Goal: Use online tool/utility: Utilize a website feature to perform a specific function

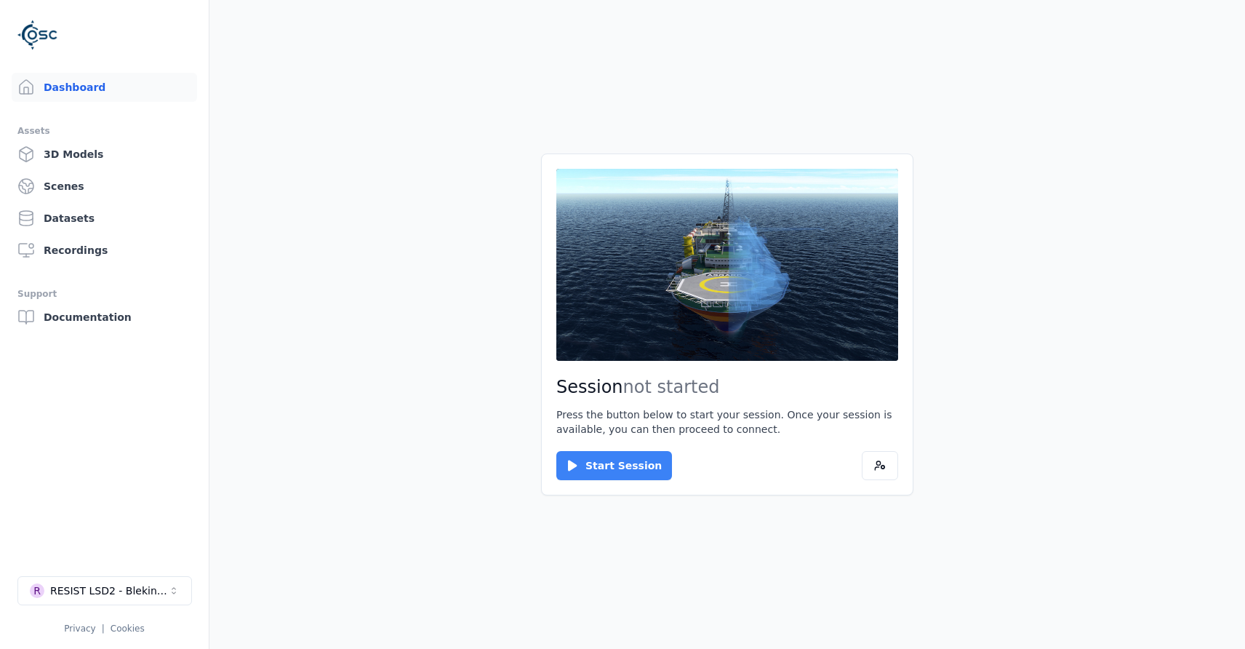
click at [582, 471] on button "Start Session" at bounding box center [615, 465] width 116 height 29
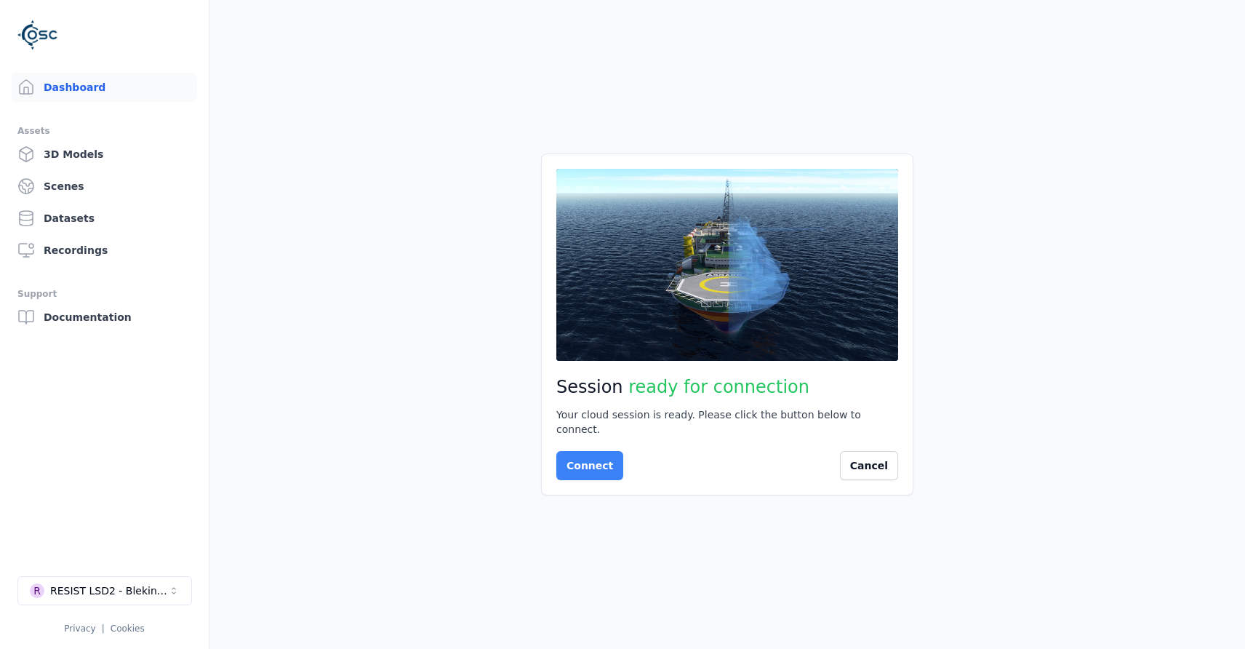
click at [607, 456] on button "Connect" at bounding box center [590, 465] width 67 height 29
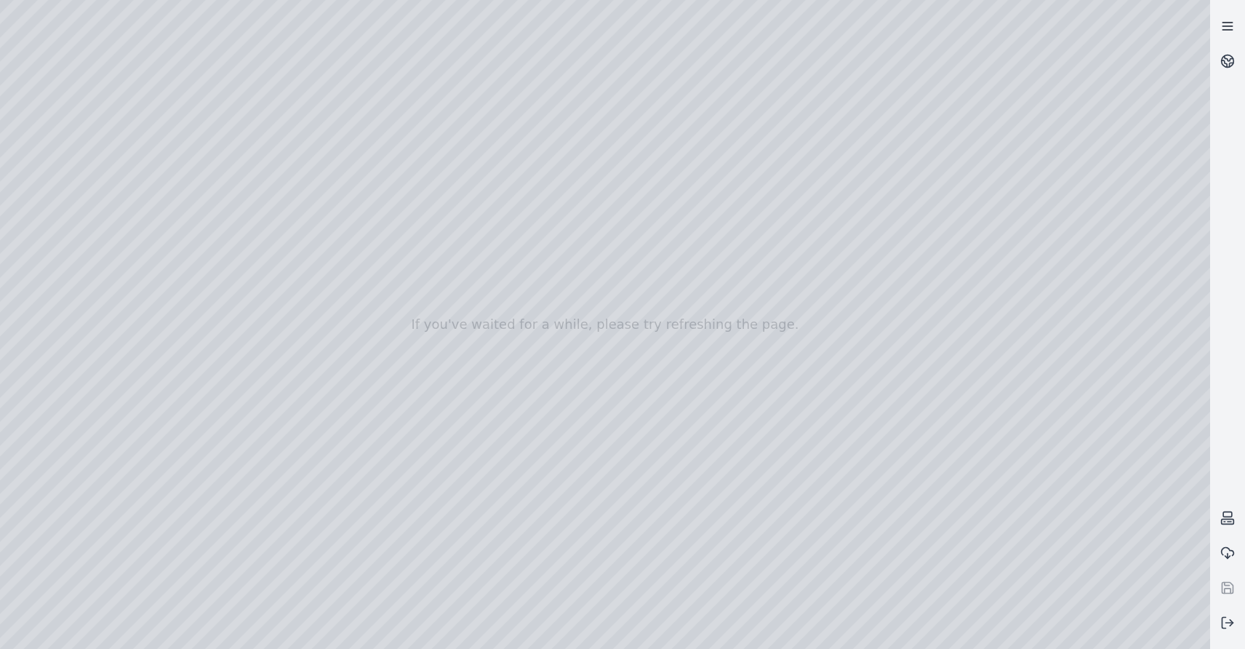
click at [1227, 26] on line at bounding box center [1227, 26] width 9 height 0
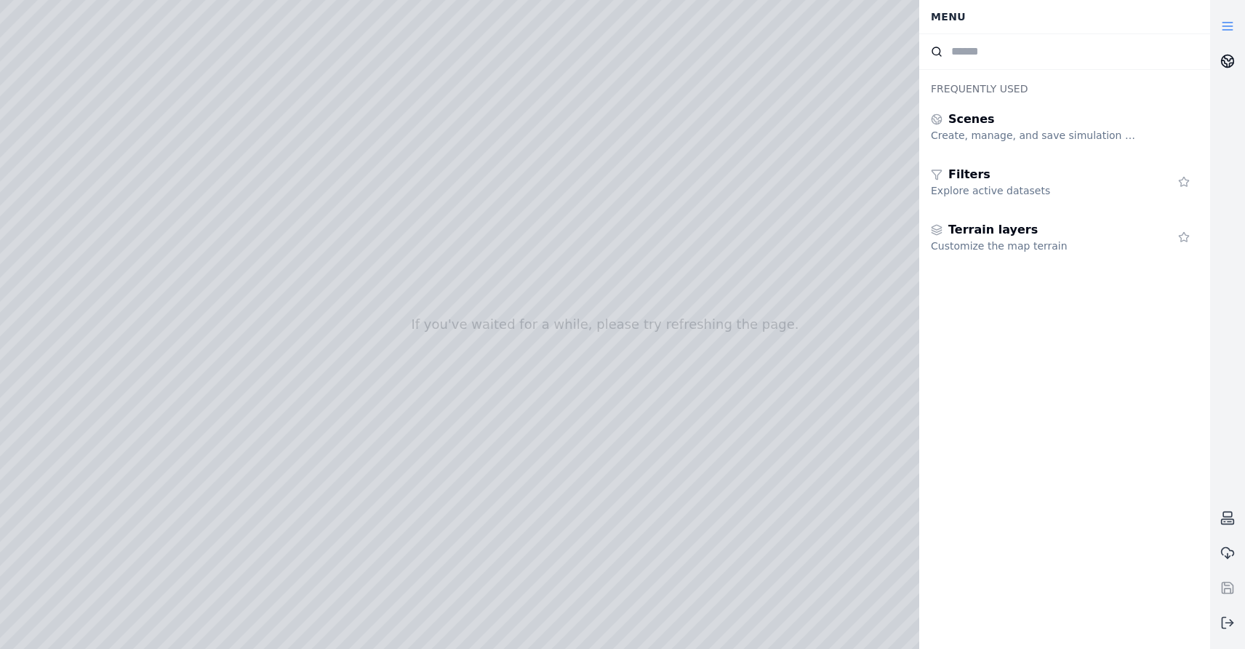
click at [1229, 60] on icon at bounding box center [1228, 61] width 15 height 15
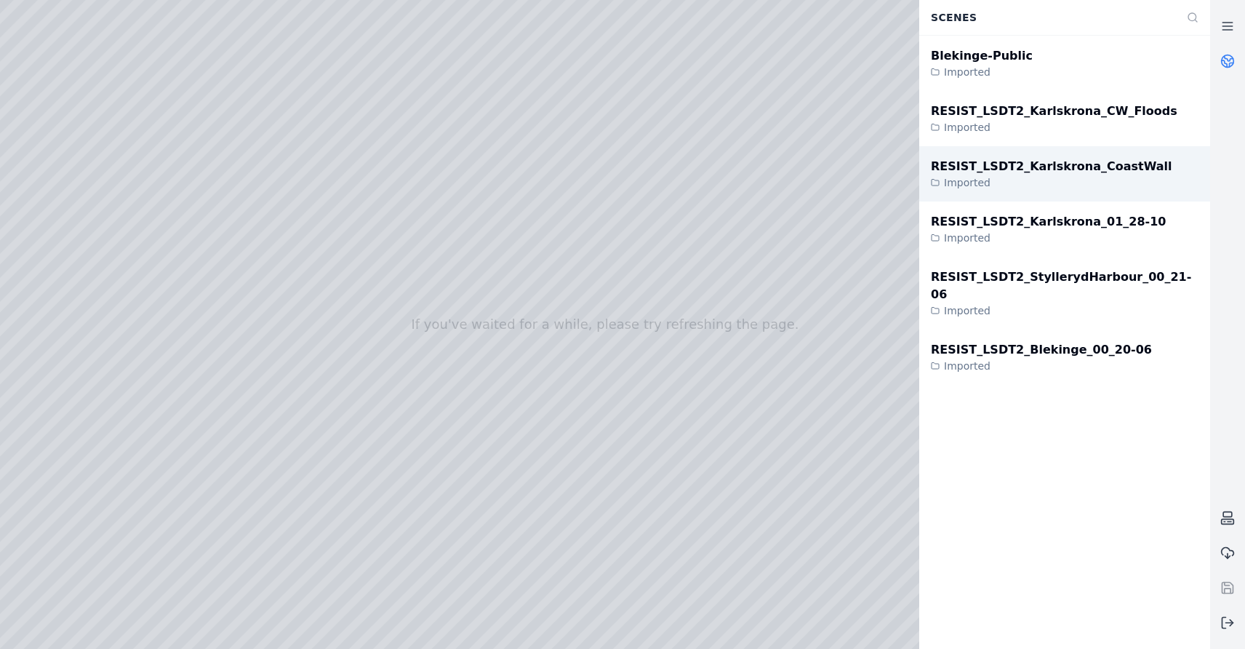
click at [1086, 164] on div "RESIST_LSDT2_Karlskrona_CoastWall" at bounding box center [1052, 166] width 242 height 17
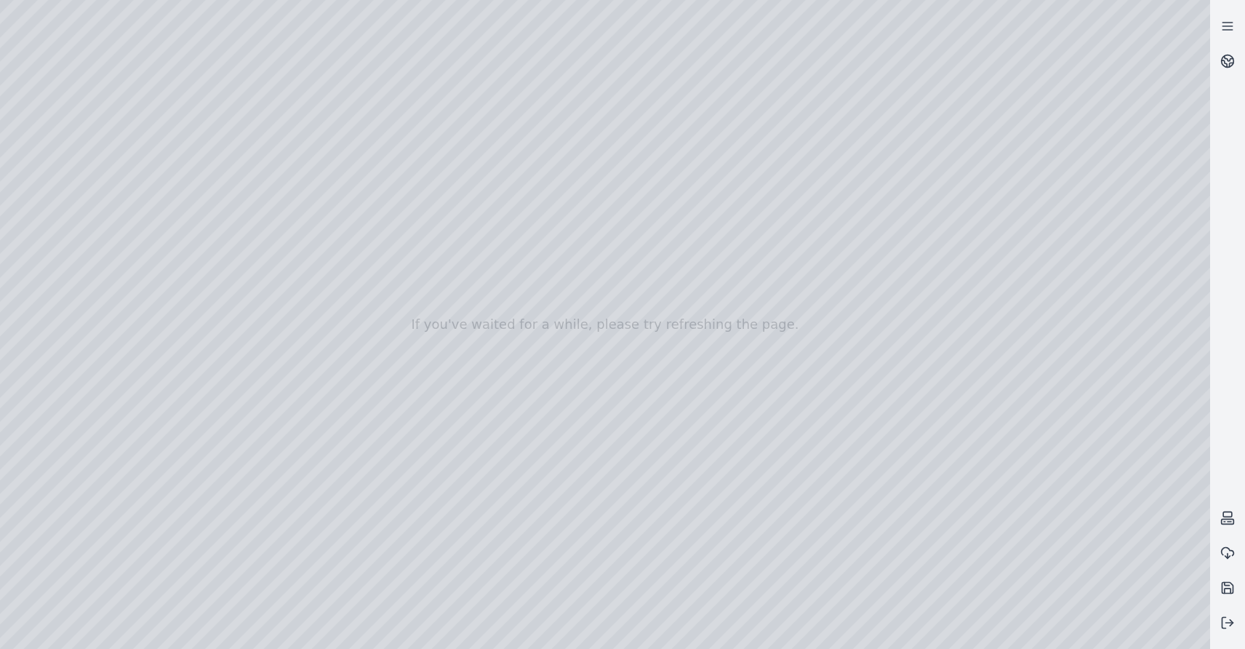
drag, startPoint x: 876, startPoint y: 406, endPoint x: 297, endPoint y: 364, distance: 580.6
click at [297, 364] on div at bounding box center [605, 324] width 1211 height 649
drag, startPoint x: 1069, startPoint y: 394, endPoint x: 769, endPoint y: 362, distance: 302.2
click at [769, 362] on div at bounding box center [605, 324] width 1211 height 649
click at [1121, 630] on div at bounding box center [605, 324] width 1211 height 649
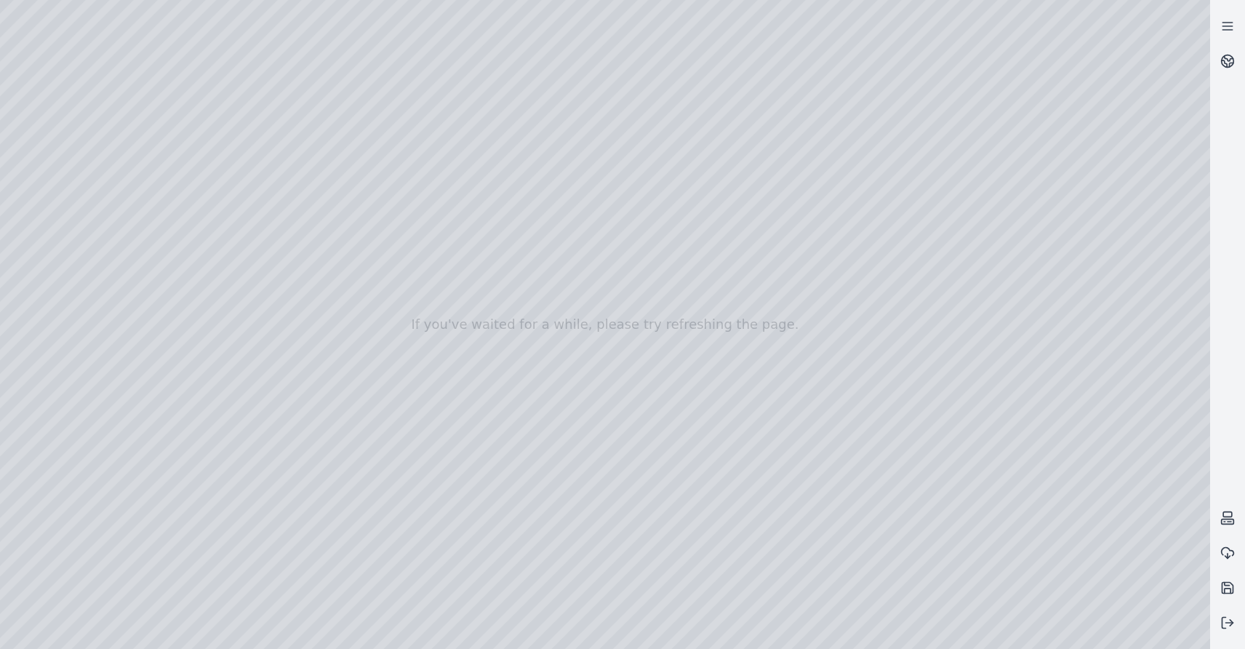
click at [1187, 635] on div at bounding box center [605, 324] width 1211 height 649
click at [1099, 514] on div at bounding box center [605, 324] width 1211 height 649
click at [1030, 591] on div at bounding box center [605, 324] width 1211 height 649
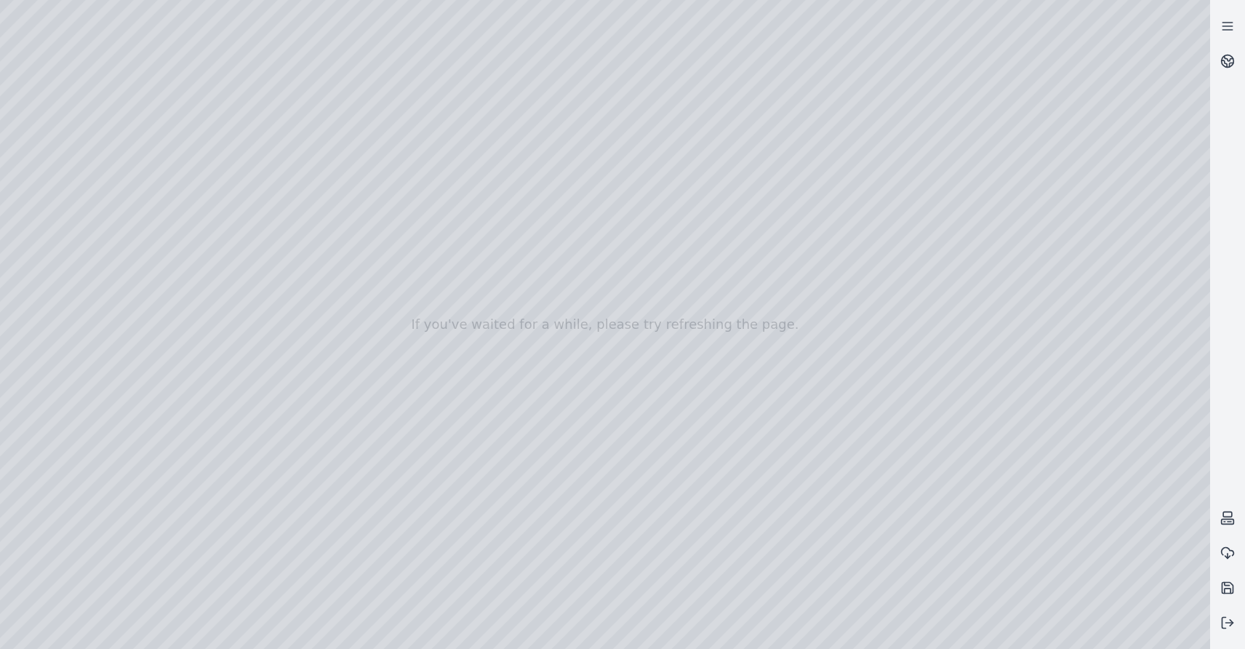
click at [1030, 591] on div at bounding box center [605, 324] width 1211 height 649
click at [68, 160] on div at bounding box center [605, 324] width 1211 height 649
click at [135, 346] on div at bounding box center [605, 324] width 1211 height 649
click at [72, 381] on div at bounding box center [605, 324] width 1211 height 649
click at [71, 378] on div at bounding box center [605, 324] width 1211 height 649
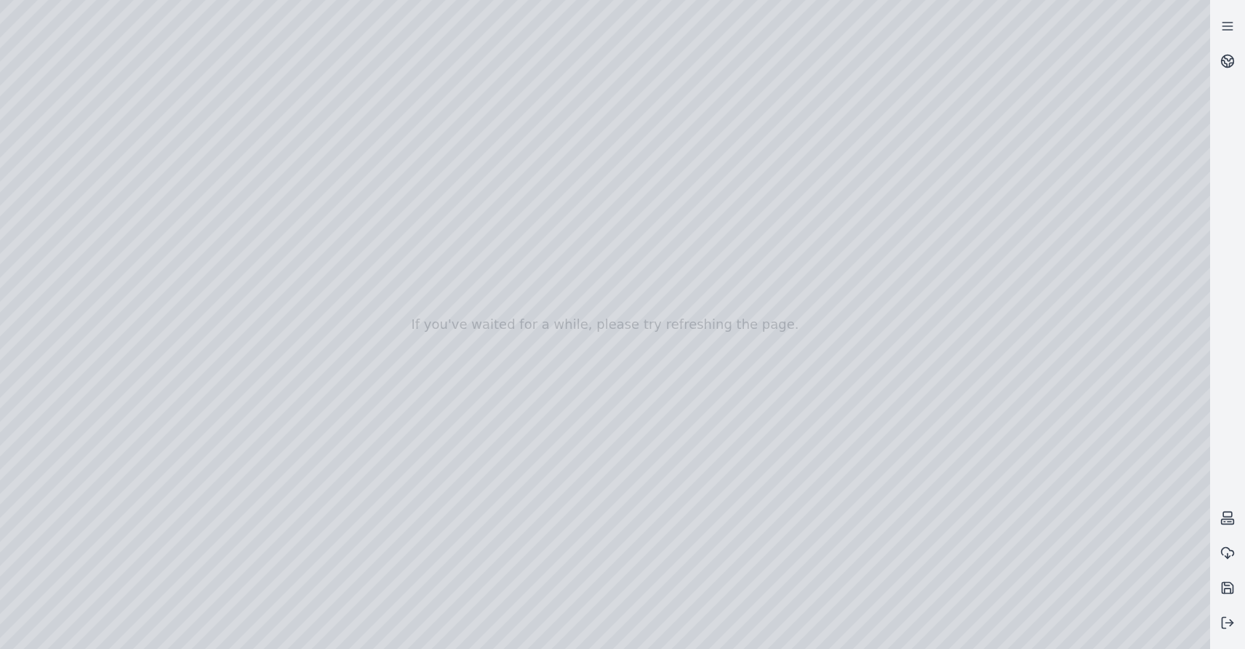
click at [60, 258] on div at bounding box center [605, 324] width 1211 height 649
drag, startPoint x: 222, startPoint y: 426, endPoint x: 132, endPoint y: 422, distance: 90.3
click at [132, 422] on div at bounding box center [605, 324] width 1211 height 649
click at [276, 585] on div at bounding box center [605, 324] width 1211 height 649
drag, startPoint x: 810, startPoint y: 498, endPoint x: 640, endPoint y: 369, distance: 213.9
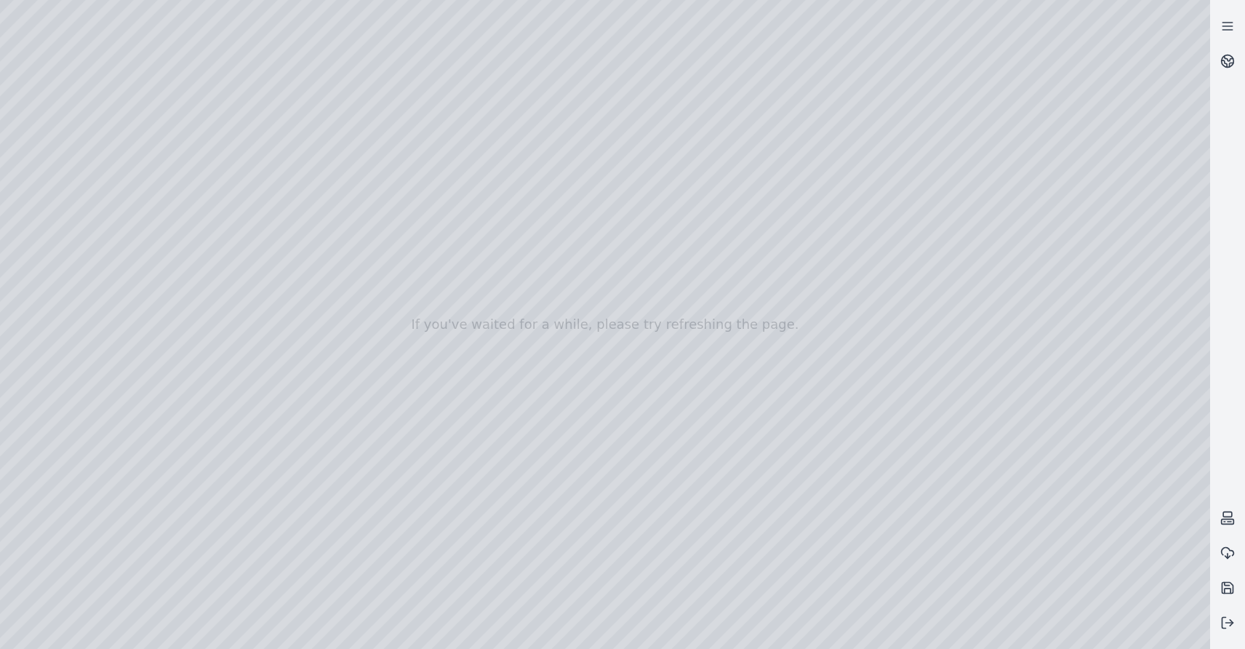
click at [640, 369] on div at bounding box center [605, 324] width 1211 height 649
drag, startPoint x: 682, startPoint y: 485, endPoint x: 573, endPoint y: 325, distance: 192.7
click at [573, 325] on div at bounding box center [605, 324] width 1211 height 649
click at [1096, 546] on div at bounding box center [605, 324] width 1211 height 649
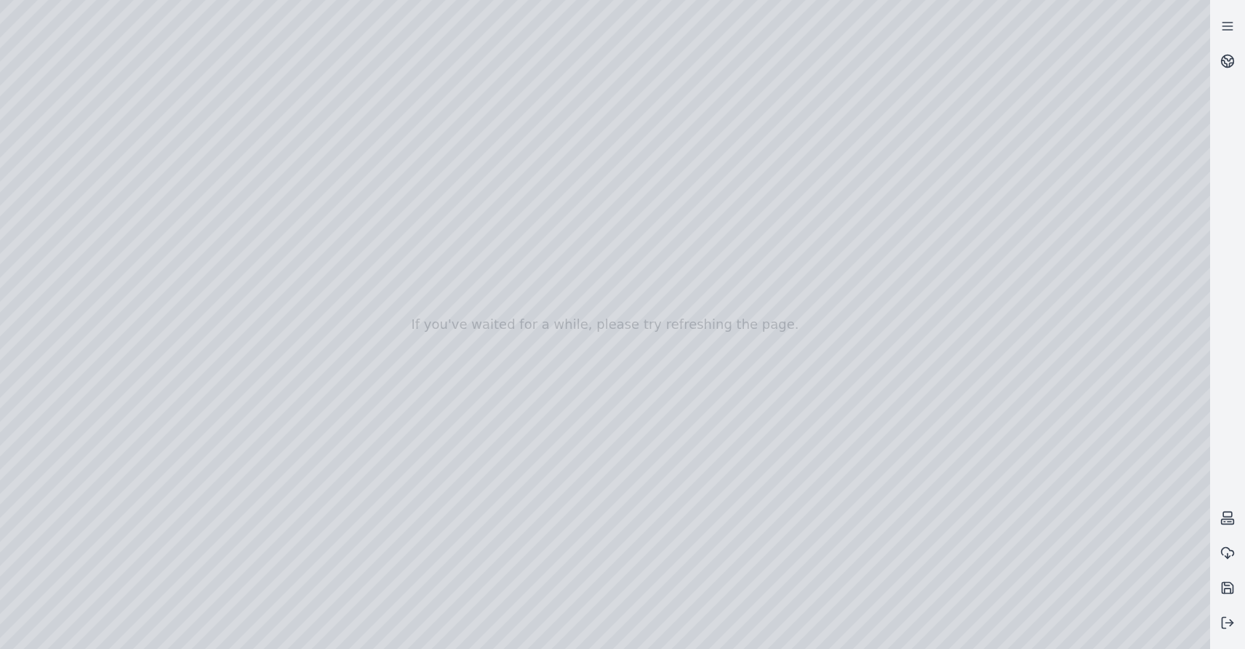
click at [1134, 514] on div at bounding box center [605, 324] width 1211 height 649
click at [1050, 509] on div at bounding box center [605, 324] width 1211 height 649
click at [1189, 595] on div at bounding box center [605, 324] width 1211 height 649
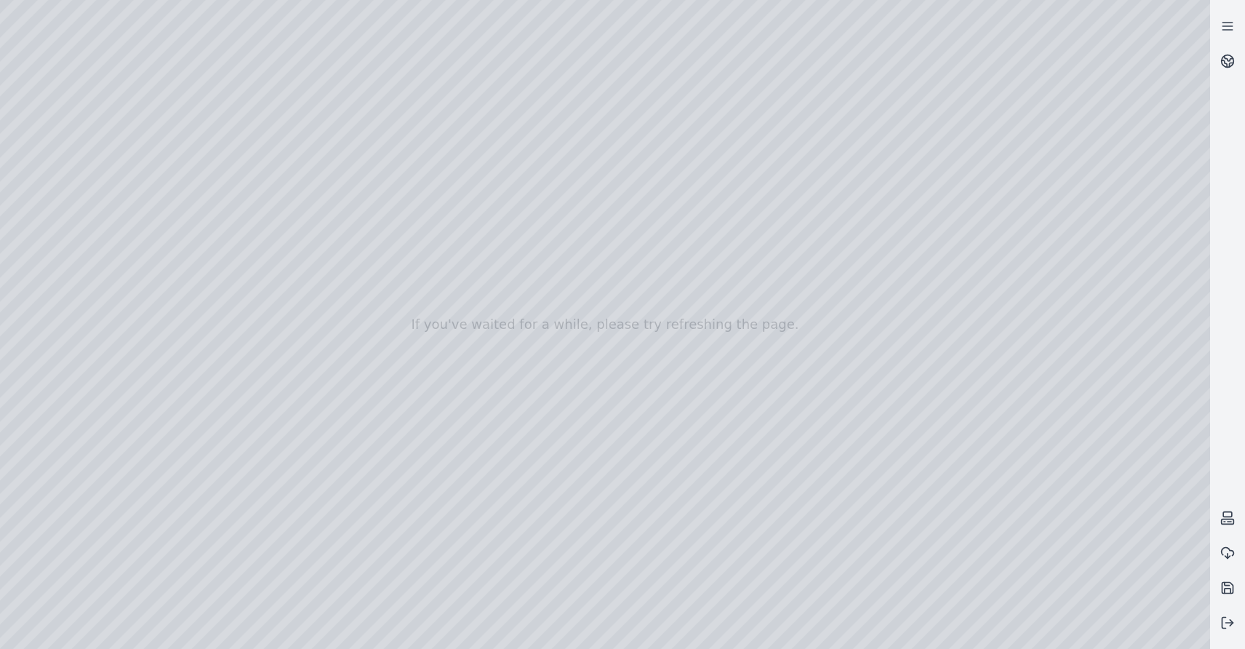
click at [1189, 595] on div at bounding box center [605, 324] width 1211 height 649
click at [1096, 482] on div at bounding box center [605, 324] width 1211 height 649
click at [1033, 592] on div at bounding box center [605, 324] width 1211 height 649
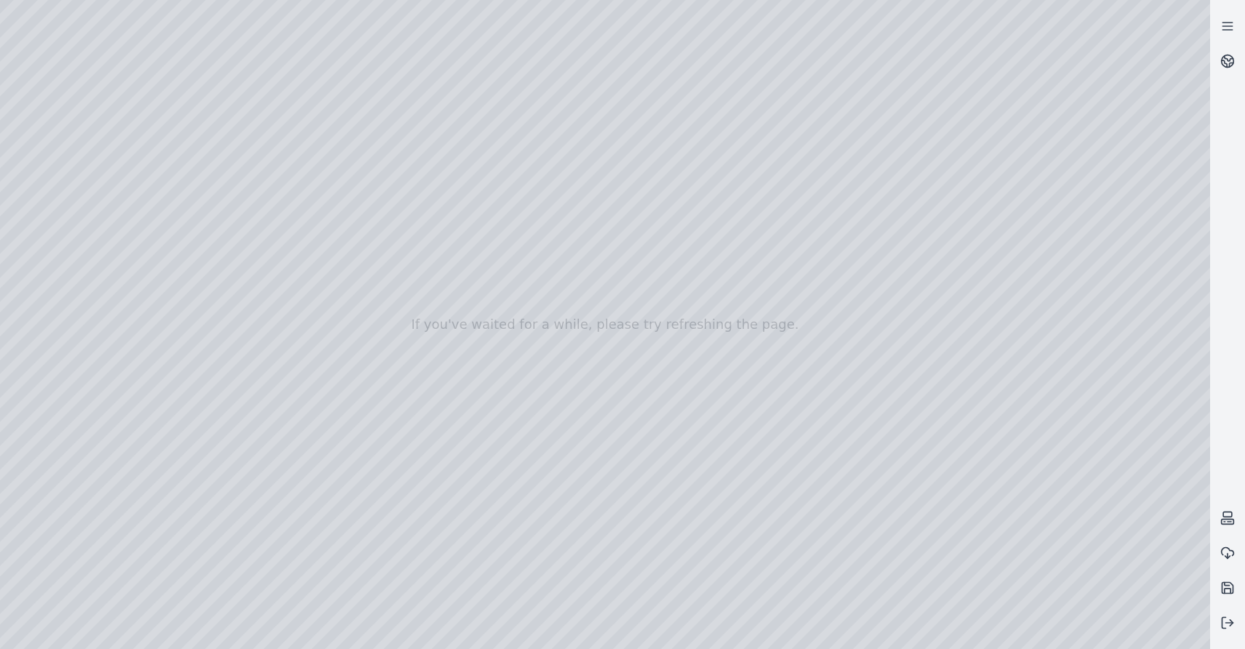
click at [1033, 592] on div at bounding box center [605, 324] width 1211 height 649
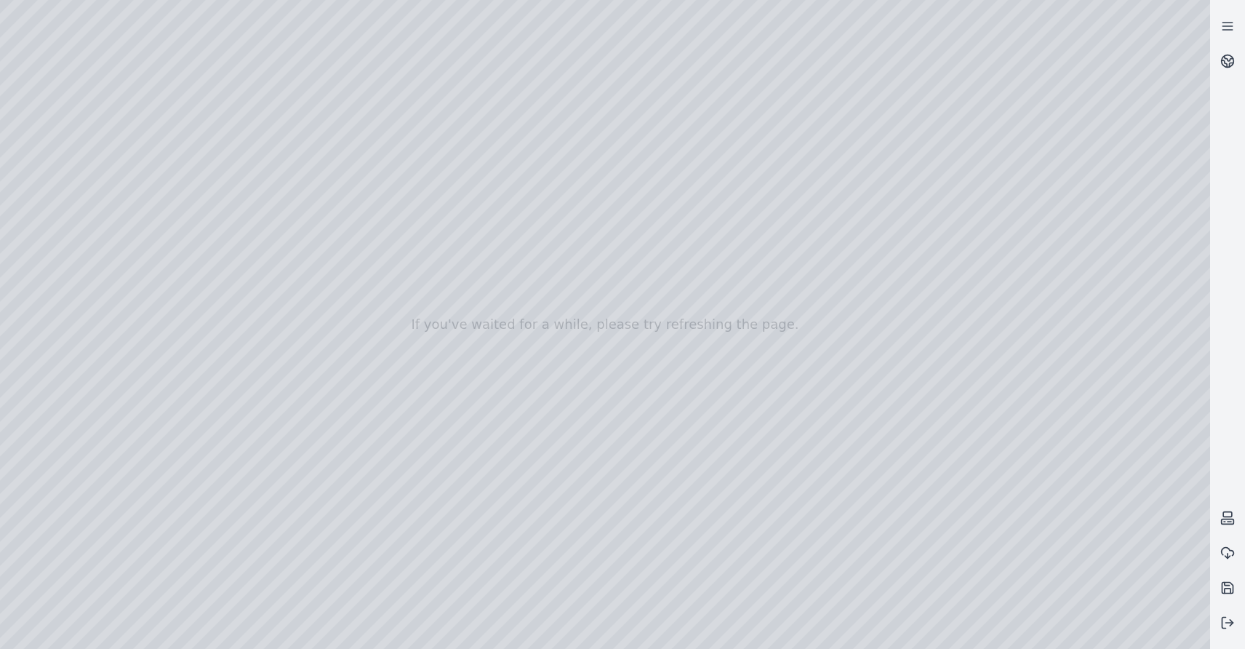
click at [1033, 592] on div at bounding box center [605, 324] width 1211 height 649
click at [1025, 594] on div at bounding box center [605, 324] width 1211 height 649
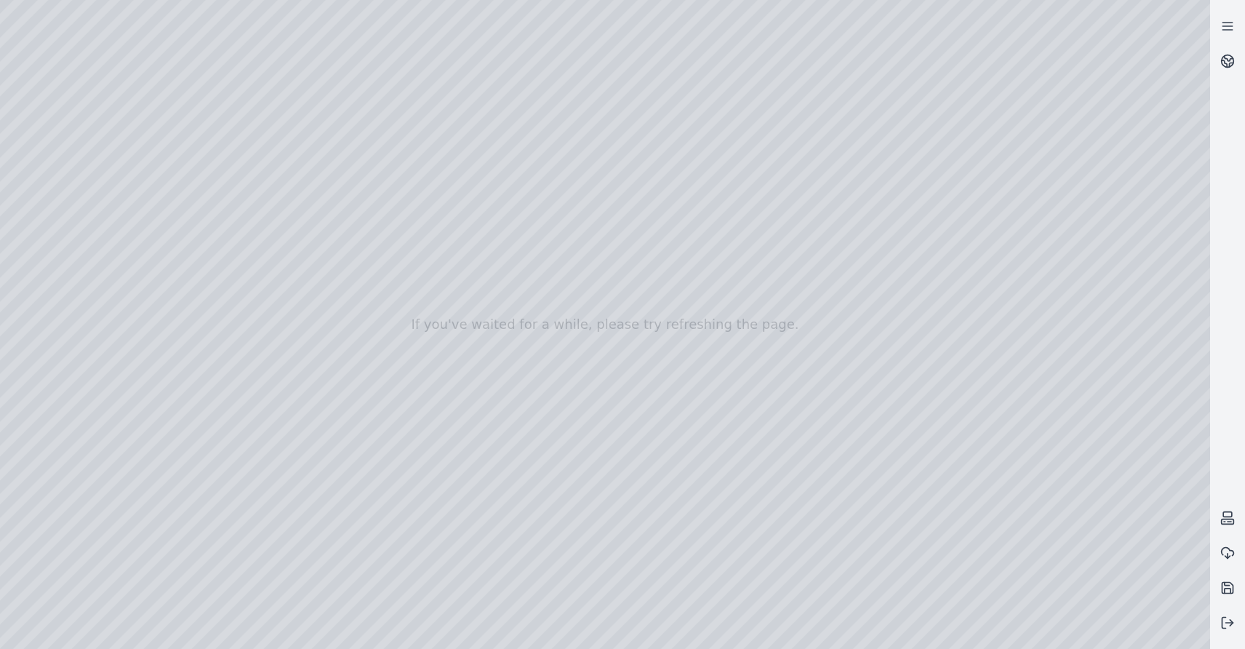
click at [1025, 594] on div at bounding box center [605, 324] width 1211 height 649
click at [1034, 594] on div at bounding box center [605, 324] width 1211 height 649
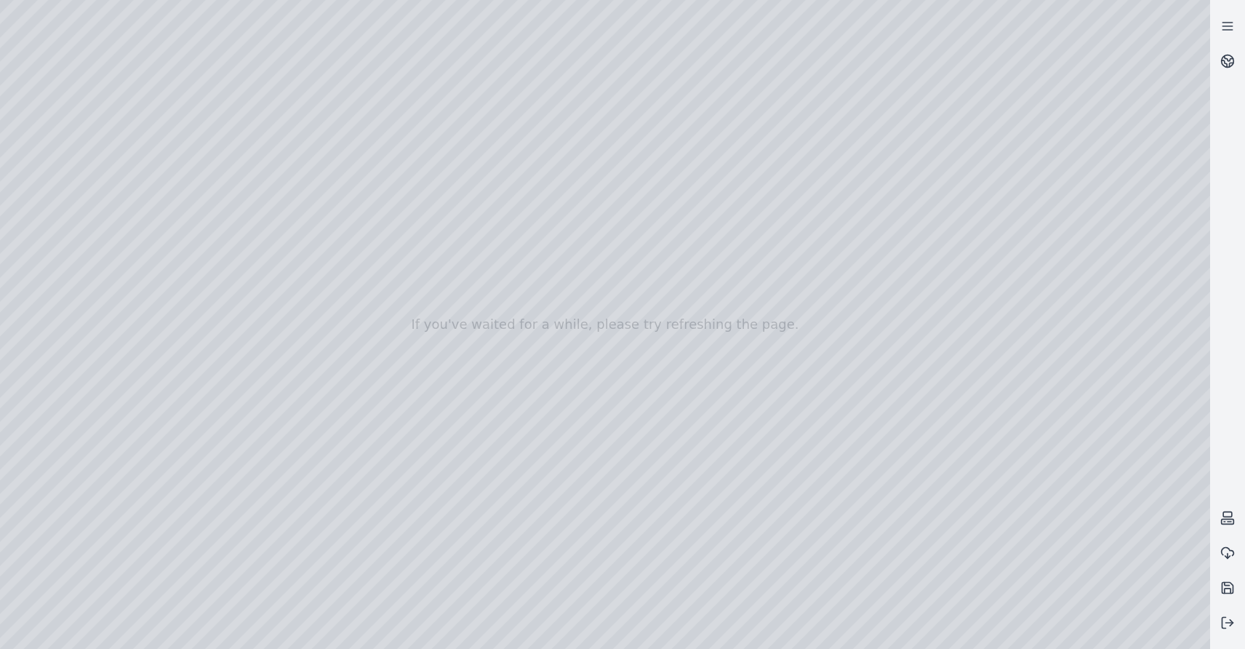
drag, startPoint x: 869, startPoint y: 396, endPoint x: 920, endPoint y: 430, distance: 61.3
click at [920, 430] on div at bounding box center [605, 324] width 1211 height 649
click at [1128, 514] on div at bounding box center [605, 324] width 1211 height 649
click at [1064, 517] on div at bounding box center [605, 324] width 1211 height 649
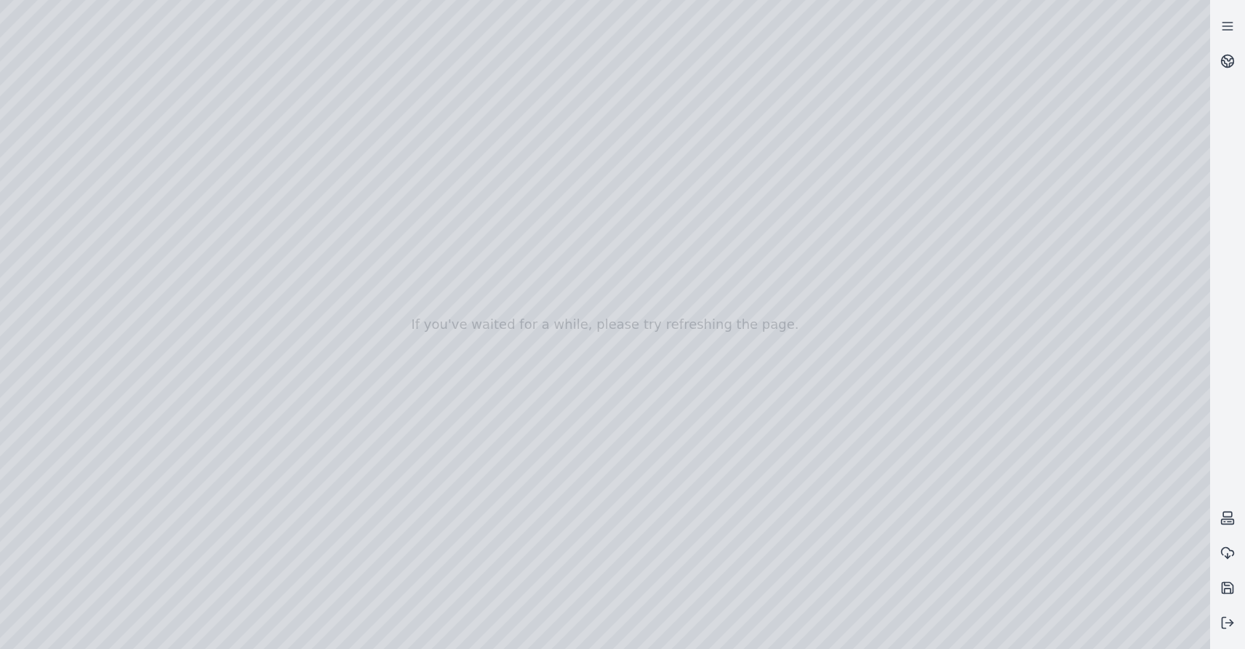
click at [1064, 517] on div at bounding box center [605, 324] width 1211 height 649
click at [1032, 594] on div at bounding box center [605, 324] width 1211 height 649
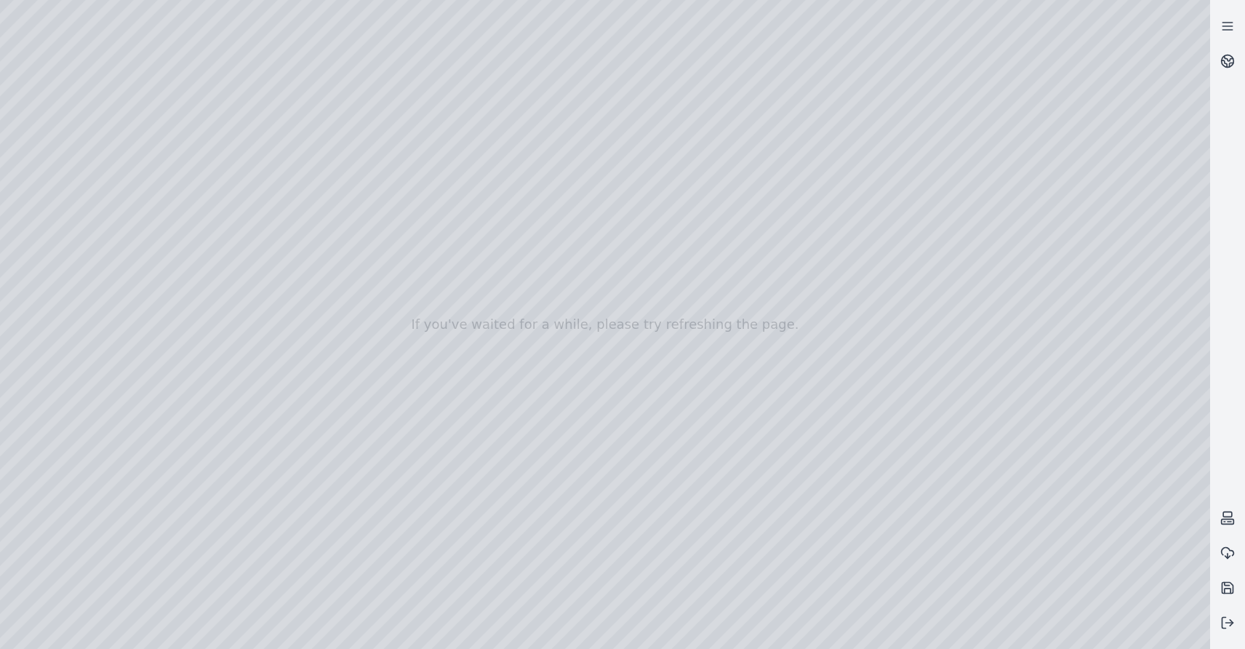
click at [1032, 594] on div at bounding box center [605, 324] width 1211 height 649
click at [1152, 595] on div at bounding box center [605, 324] width 1211 height 649
drag, startPoint x: 286, startPoint y: 244, endPoint x: 292, endPoint y: 236, distance: 10.3
click at [292, 236] on div at bounding box center [605, 324] width 1211 height 649
click at [1101, 478] on div at bounding box center [605, 324] width 1211 height 649
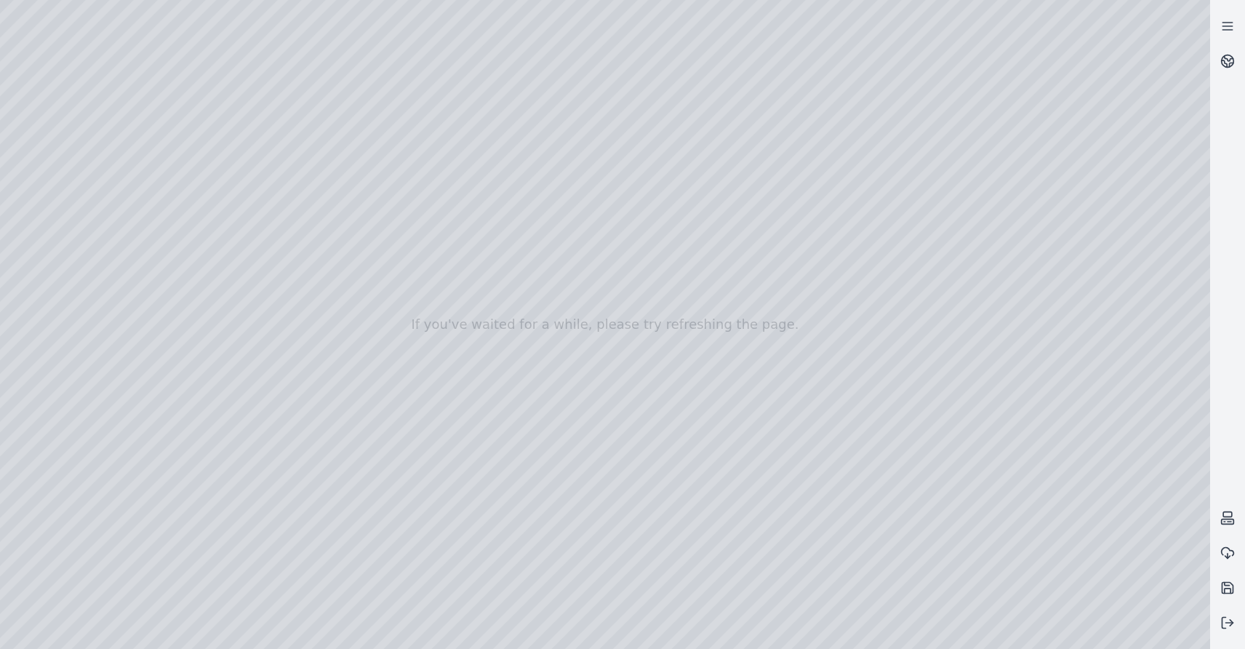
click at [1101, 478] on div at bounding box center [605, 324] width 1211 height 649
click at [1096, 551] on div at bounding box center [605, 324] width 1211 height 649
click at [127, 41] on div at bounding box center [605, 324] width 1211 height 649
click at [68, 263] on div at bounding box center [605, 324] width 1211 height 649
drag, startPoint x: 195, startPoint y: 234, endPoint x: 196, endPoint y: 253, distance: 19.7
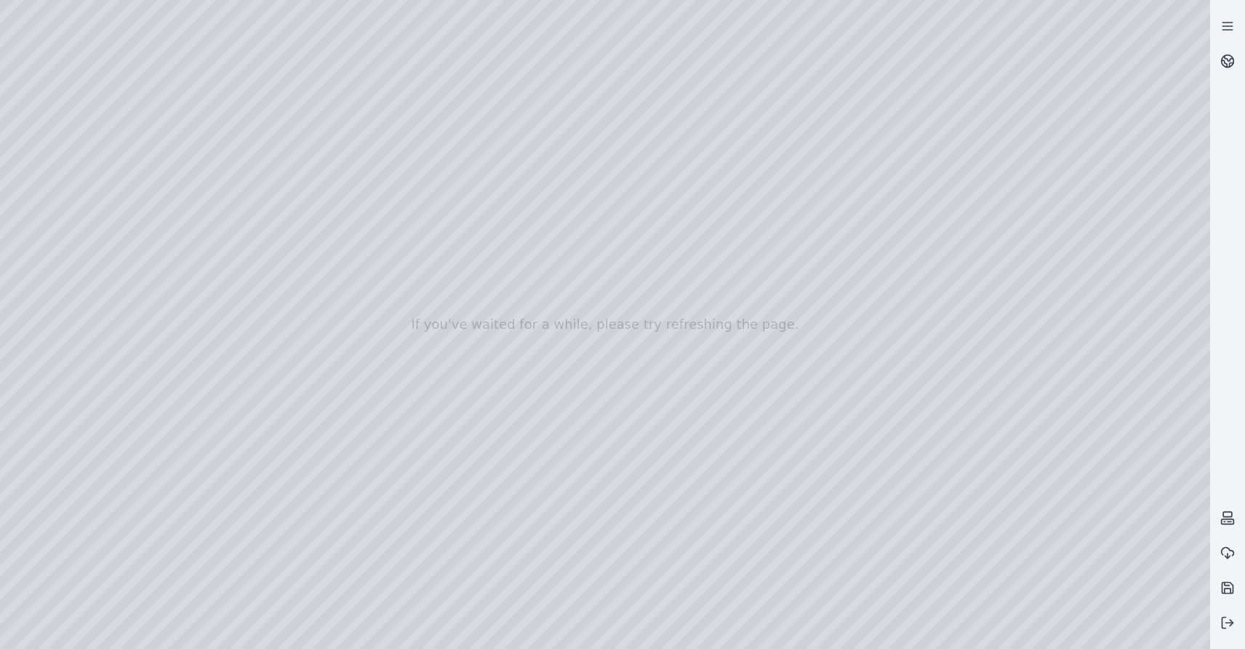
click at [196, 253] on div at bounding box center [605, 324] width 1211 height 649
drag, startPoint x: 196, startPoint y: 253, endPoint x: 188, endPoint y: 268, distance: 17.0
click at [188, 268] on div at bounding box center [605, 324] width 1211 height 649
drag, startPoint x: 178, startPoint y: 374, endPoint x: 160, endPoint y: 374, distance: 17.5
click at [160, 374] on div at bounding box center [605, 324] width 1211 height 649
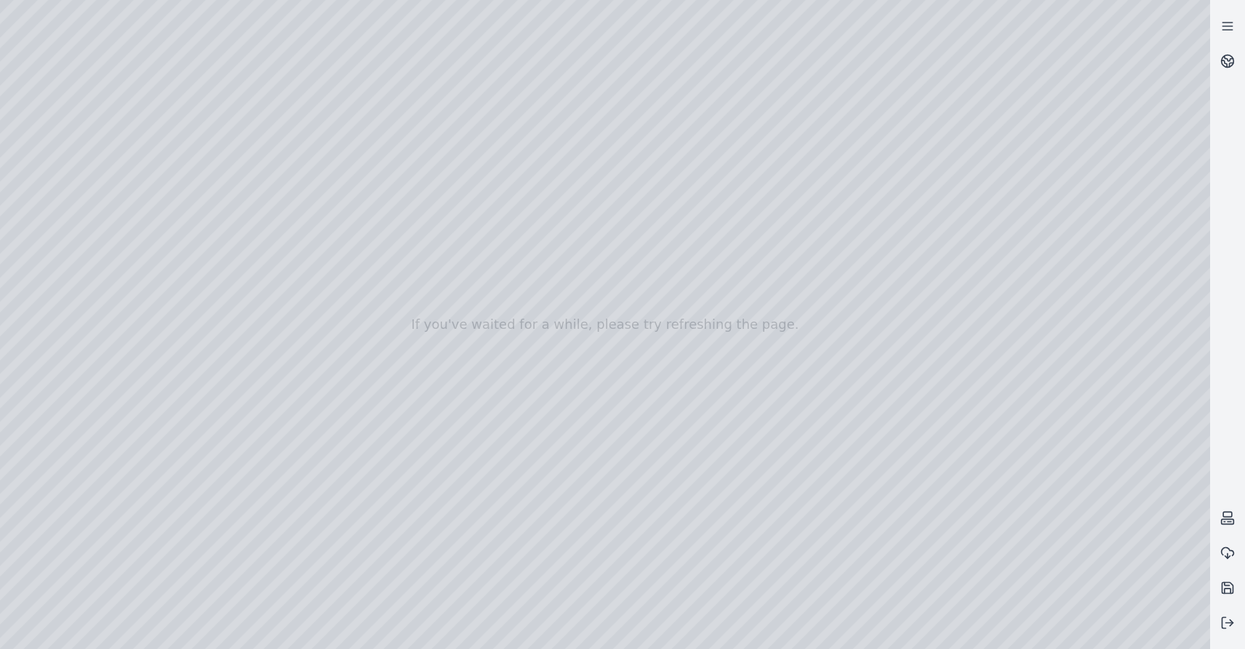
drag, startPoint x: 287, startPoint y: 248, endPoint x: 287, endPoint y: 234, distance: 14.5
click at [287, 234] on div at bounding box center [605, 324] width 1211 height 649
click at [276, 587] on div at bounding box center [605, 324] width 1211 height 649
drag, startPoint x: 188, startPoint y: 269, endPoint x: 196, endPoint y: 257, distance: 15.1
click at [196, 257] on div at bounding box center [605, 324] width 1211 height 649
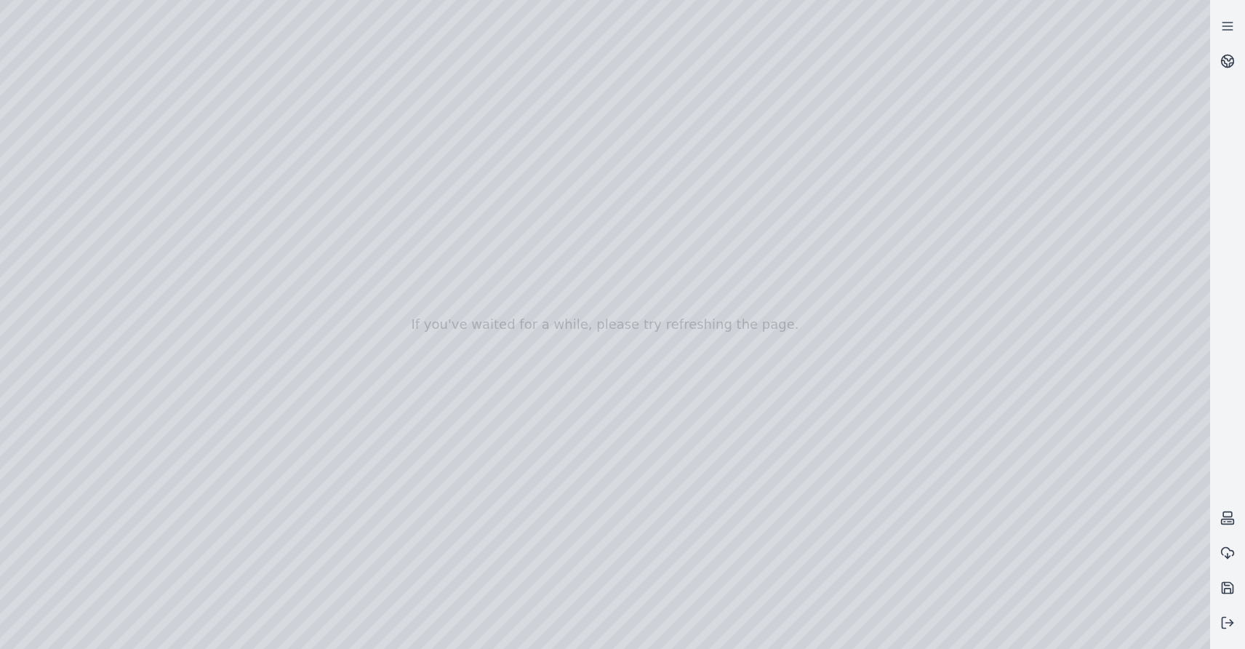
click at [286, 583] on div at bounding box center [605, 324] width 1211 height 649
click at [287, 240] on div at bounding box center [605, 324] width 1211 height 649
drag, startPoint x: 151, startPoint y: 422, endPoint x: 159, endPoint y: 422, distance: 8.0
click at [159, 422] on div at bounding box center [605, 324] width 1211 height 649
drag, startPoint x: 145, startPoint y: 423, endPoint x: 154, endPoint y: 423, distance: 8.7
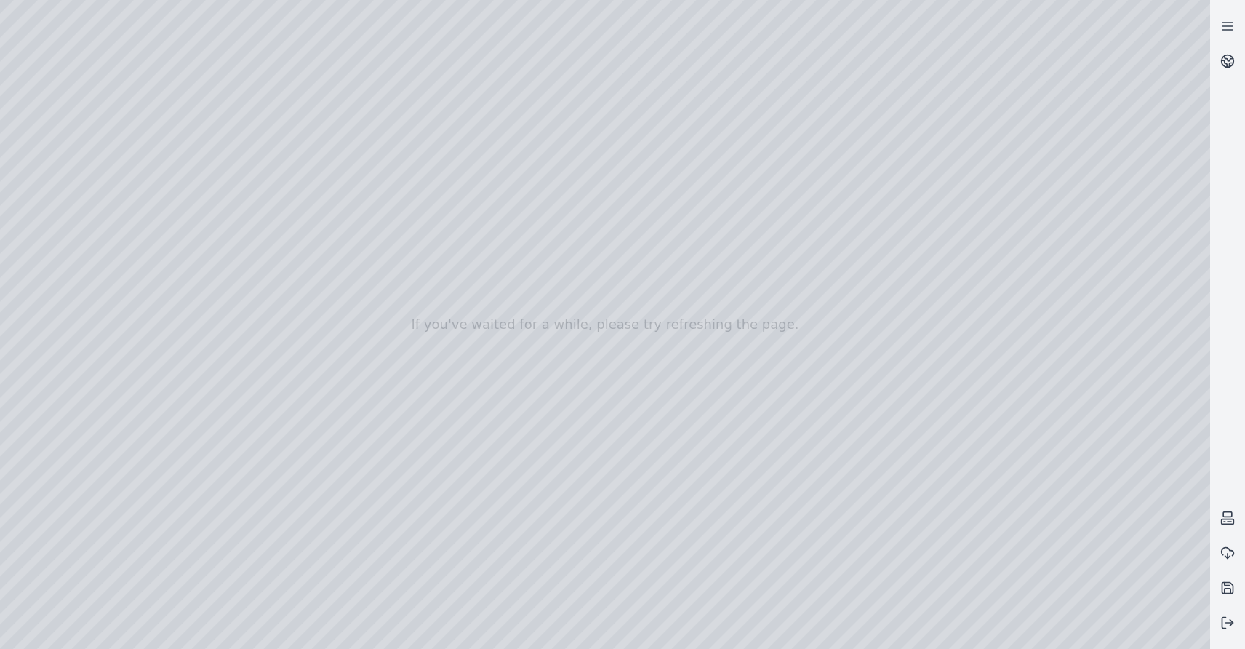
click at [154, 423] on div at bounding box center [605, 324] width 1211 height 649
click at [269, 583] on div at bounding box center [605, 324] width 1211 height 649
drag, startPoint x: 284, startPoint y: 242, endPoint x: 293, endPoint y: 247, distance: 10.1
click at [293, 247] on div at bounding box center [605, 324] width 1211 height 649
click at [279, 584] on div at bounding box center [605, 324] width 1211 height 649
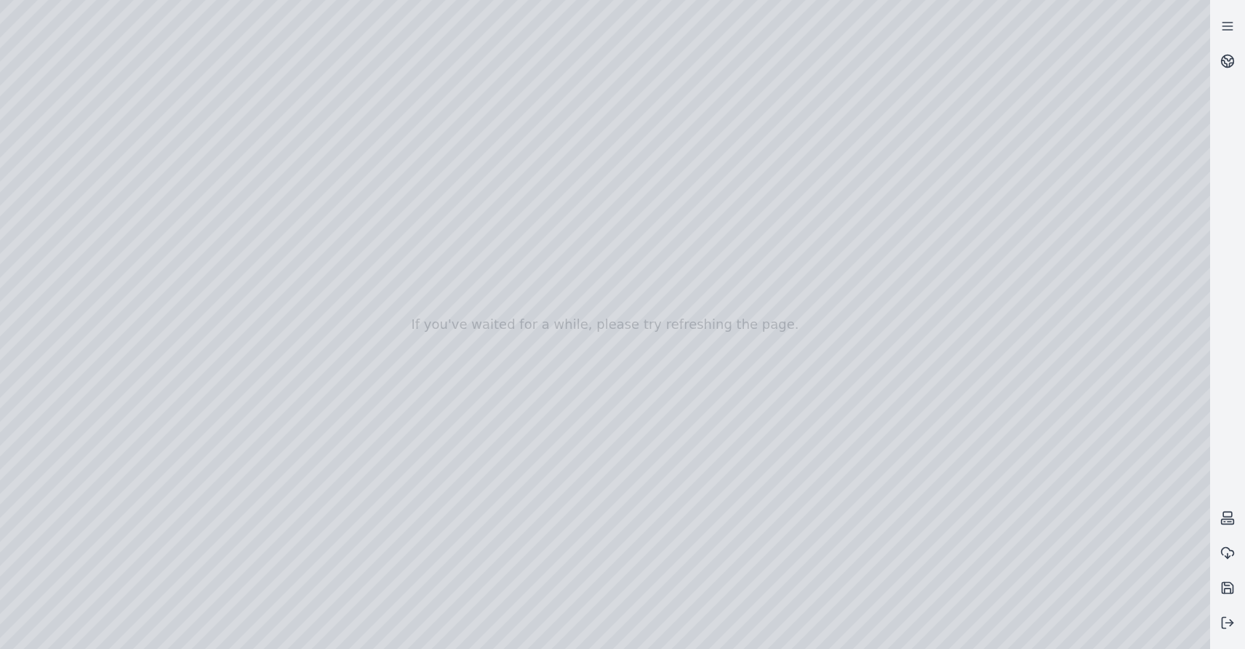
click at [197, 250] on div at bounding box center [605, 324] width 1211 height 649
click at [277, 582] on div at bounding box center [605, 324] width 1211 height 649
